Goal: Task Accomplishment & Management: Manage account settings

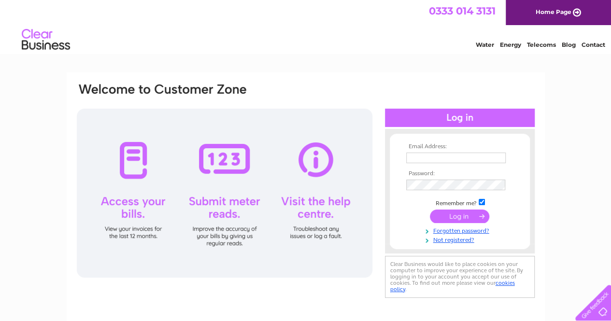
type input "[PERSON_NAME][EMAIL_ADDRESS][DOMAIN_NAME]"
click at [462, 215] on input "submit" at bounding box center [459, 216] width 59 height 14
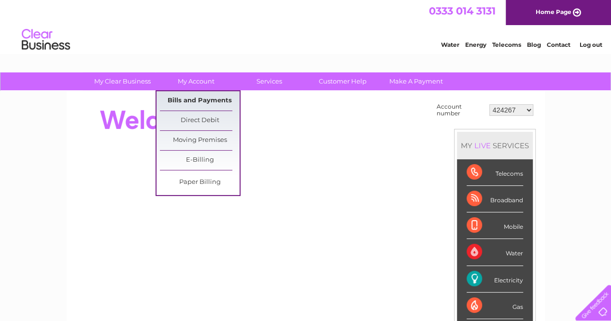
click at [204, 95] on link "Bills and Payments" at bounding box center [200, 100] width 80 height 19
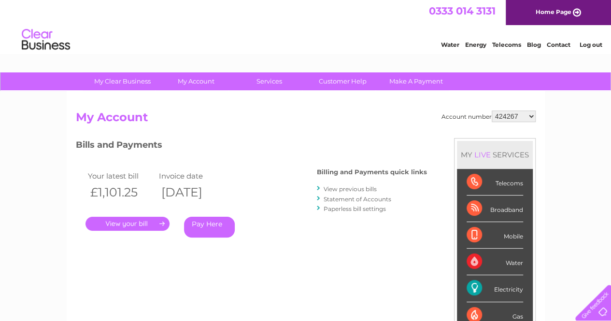
click at [366, 189] on link "View previous bills" at bounding box center [349, 188] width 53 height 7
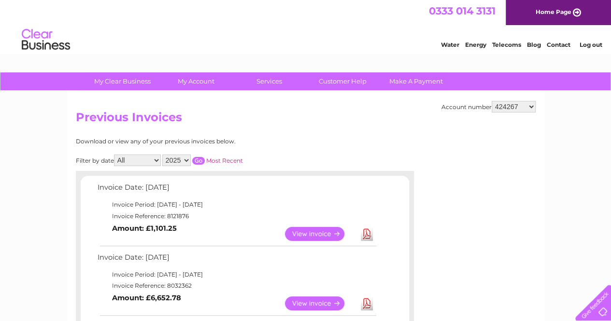
click at [530, 107] on select "424267 424307 424312 424315 424317 443249 443305 443307 443630 447624 30269687 …" at bounding box center [513, 107] width 44 height 12
select select "447624"
click at [491, 101] on select "424267 424307 424312 424315 424317 443249 443305 443307 443630 447624 30269687 …" at bounding box center [513, 107] width 44 height 12
click at [532, 109] on select "424267 424307 424312 424315 424317 443249 443305 443307 443630 447624 30269687 …" at bounding box center [513, 107] width 44 height 12
select select "443630"
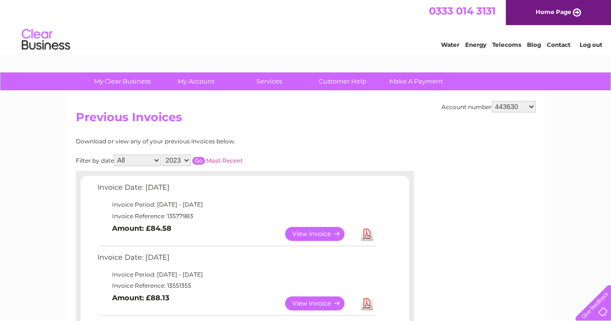
click at [491, 101] on select "424267 424307 424312 424315 424317 443249 443305 443307 443630 447624 30269687 …" at bounding box center [513, 107] width 44 height 12
click at [531, 105] on select "424267 424307 424312 424315 424317 443249 443305 443307 443630 447624 30269687 …" at bounding box center [513, 107] width 44 height 12
select select "443307"
click at [491, 101] on select "424267 424307 424312 424315 424317 443249 443305 443307 443630 447624 30269687 …" at bounding box center [513, 107] width 44 height 12
click at [312, 228] on link "View" at bounding box center [320, 234] width 71 height 14
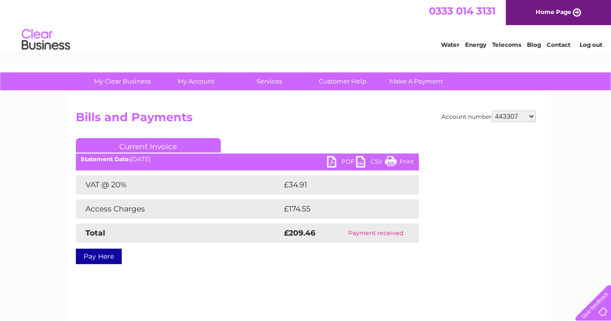
click at [328, 162] on link "PDF" at bounding box center [341, 163] width 29 height 14
